Goal: Information Seeking & Learning: Learn about a topic

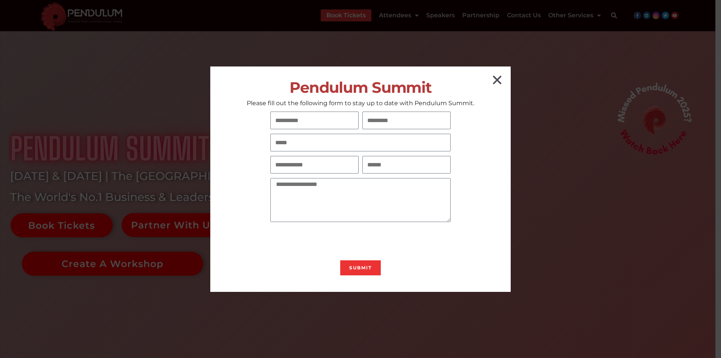
click at [493, 78] on icon "Close" at bounding box center [497, 80] width 12 height 12
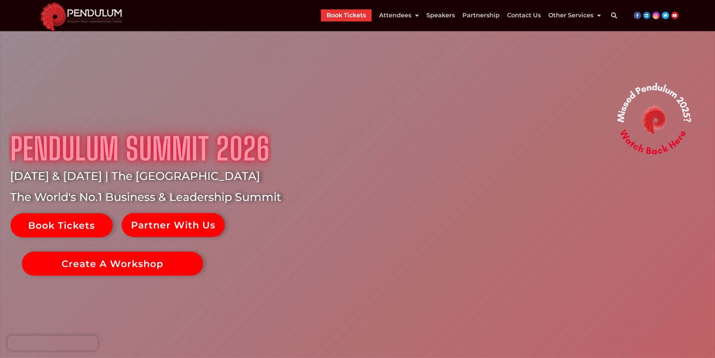
click at [347, 13] on link "Book Tickets" at bounding box center [346, 15] width 39 height 12
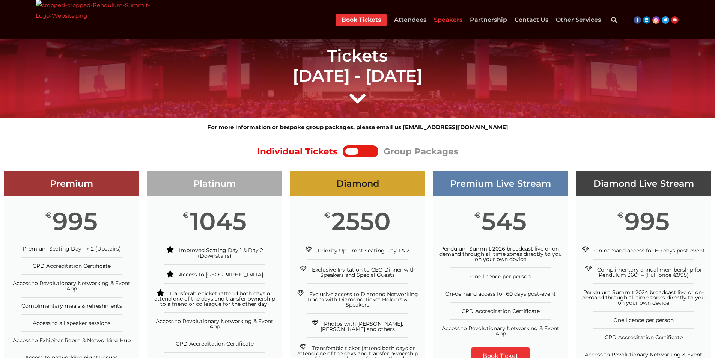
click at [445, 20] on link "Speakers" at bounding box center [448, 20] width 29 height 12
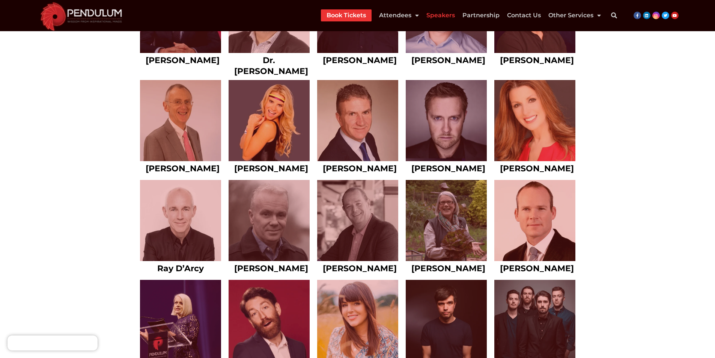
scroll to position [3567, 0]
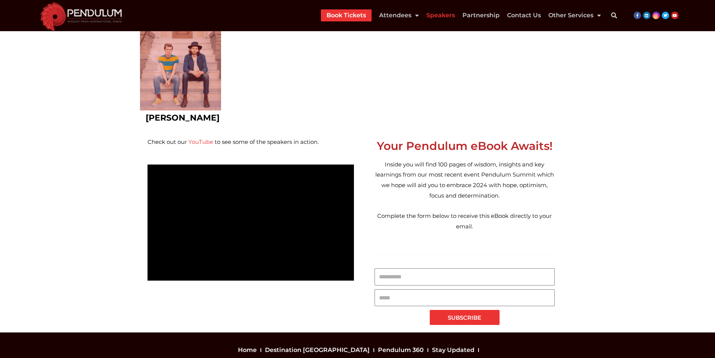
click at [123, 5] on img at bounding box center [81, 15] width 91 height 31
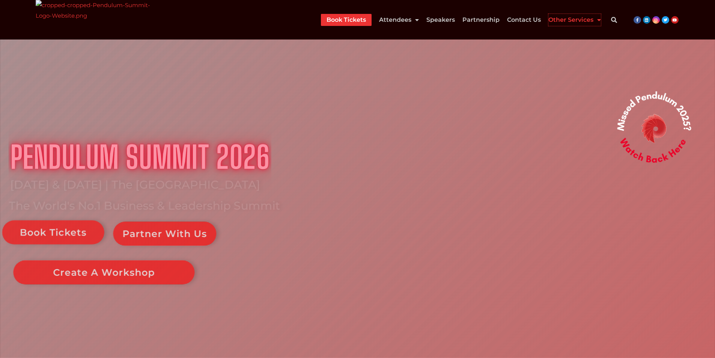
click at [588, 20] on link "Other Services" at bounding box center [575, 20] width 53 height 12
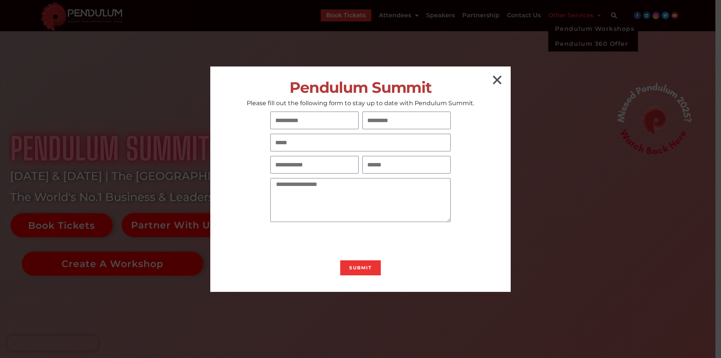
click at [503, 80] on icon "Close" at bounding box center [497, 80] width 12 height 12
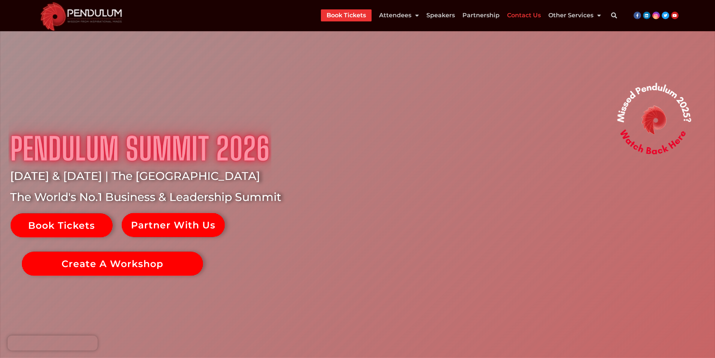
click at [519, 17] on link "Contact Us" at bounding box center [524, 15] width 34 height 12
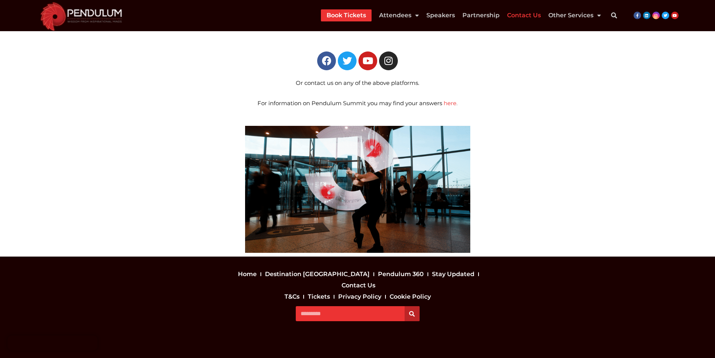
scroll to position [281, 0]
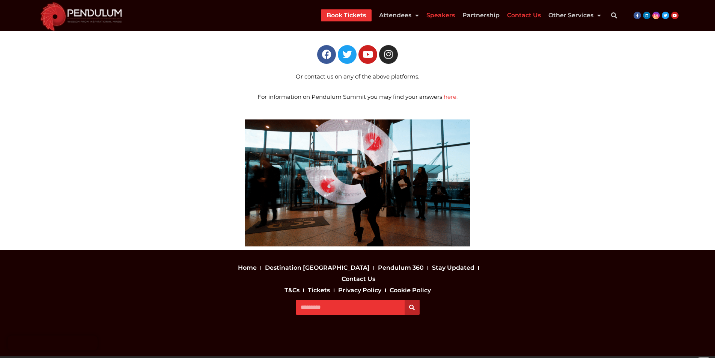
click at [445, 14] on link "Speakers" at bounding box center [441, 15] width 29 height 12
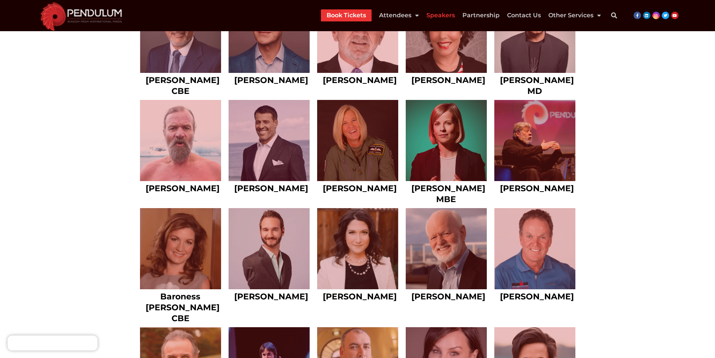
scroll to position [676, 0]
drag, startPoint x: 557, startPoint y: 189, endPoint x: 504, endPoint y: 189, distance: 52.9
click at [504, 189] on h2 "[PERSON_NAME]" at bounding box center [535, 188] width 70 height 11
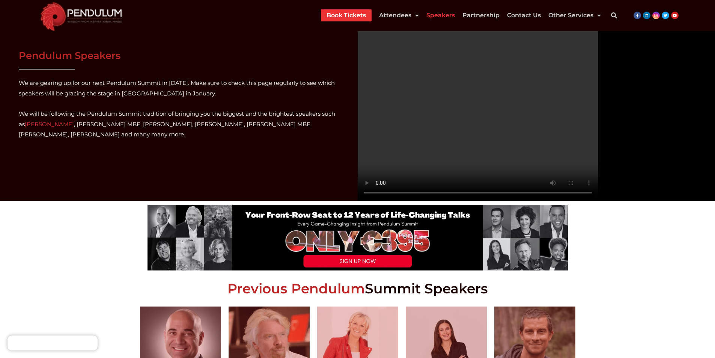
scroll to position [263, 0]
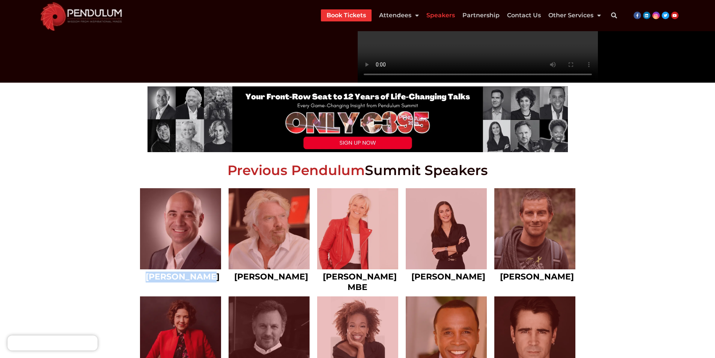
drag, startPoint x: 211, startPoint y: 276, endPoint x: 153, endPoint y: 277, distance: 58.2
click at [153, 277] on h2 "[PERSON_NAME]" at bounding box center [181, 276] width 70 height 11
copy link "[PERSON_NAME]"
